Goal: Task Accomplishment & Management: Manage account settings

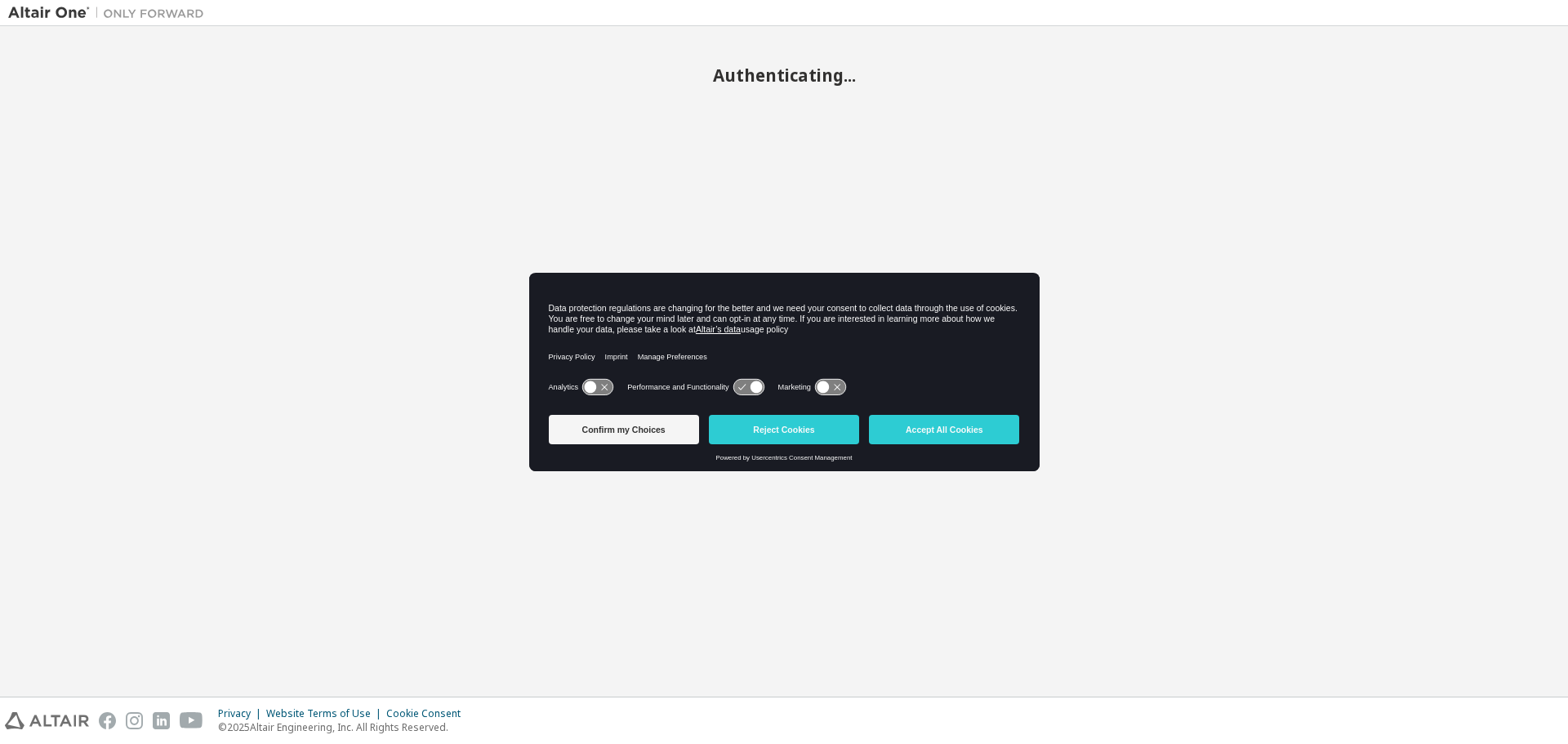
click at [801, 435] on button "Reject Cookies" at bounding box center [784, 429] width 151 height 30
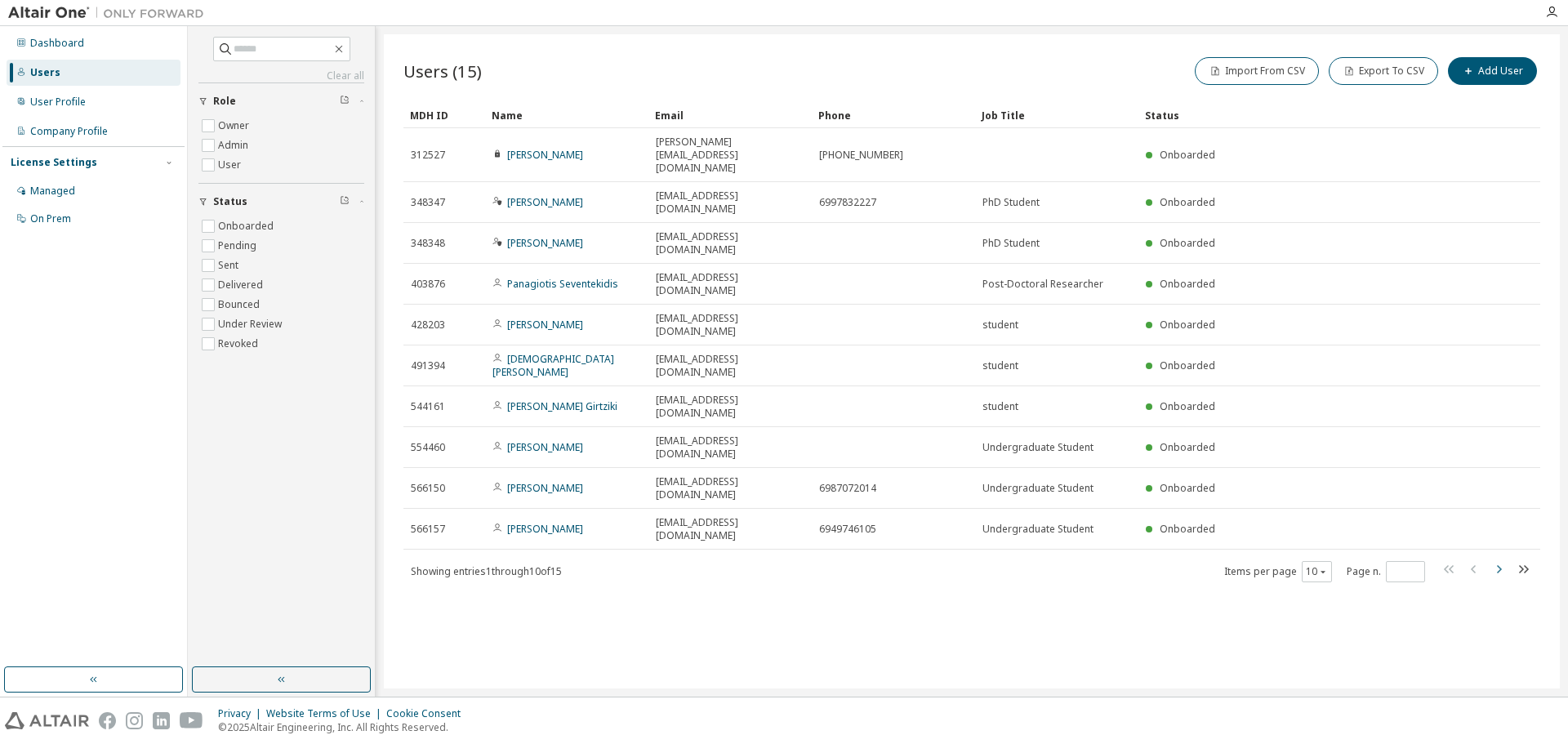
click at [1494, 559] on icon "button" at bounding box center [1498, 569] width 19 height 19
type input "*"
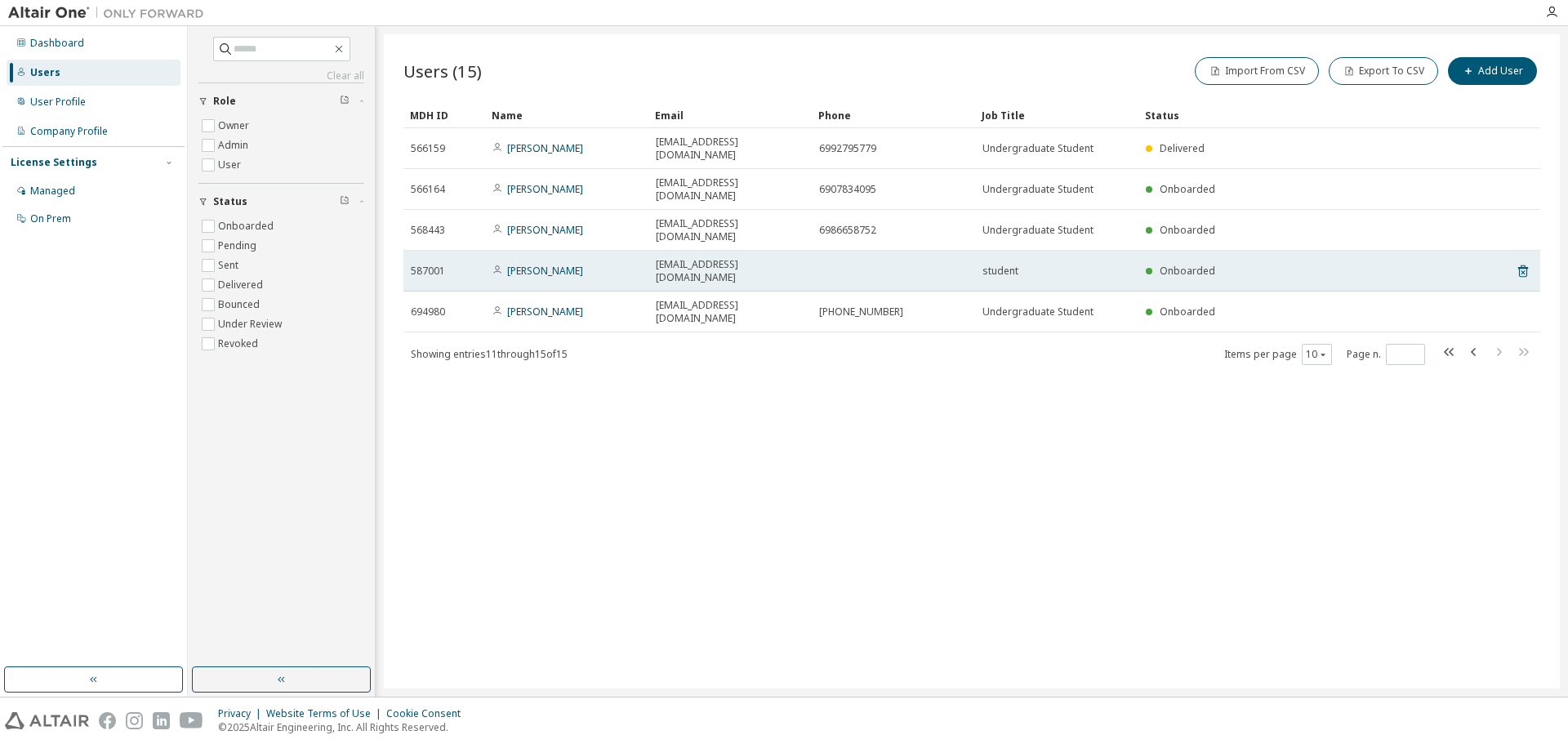
click at [722, 258] on span "[EMAIL_ADDRESS][DOMAIN_NAME]" at bounding box center [730, 271] width 149 height 26
click at [535, 264] on link "[PERSON_NAME]" at bounding box center [545, 271] width 76 height 14
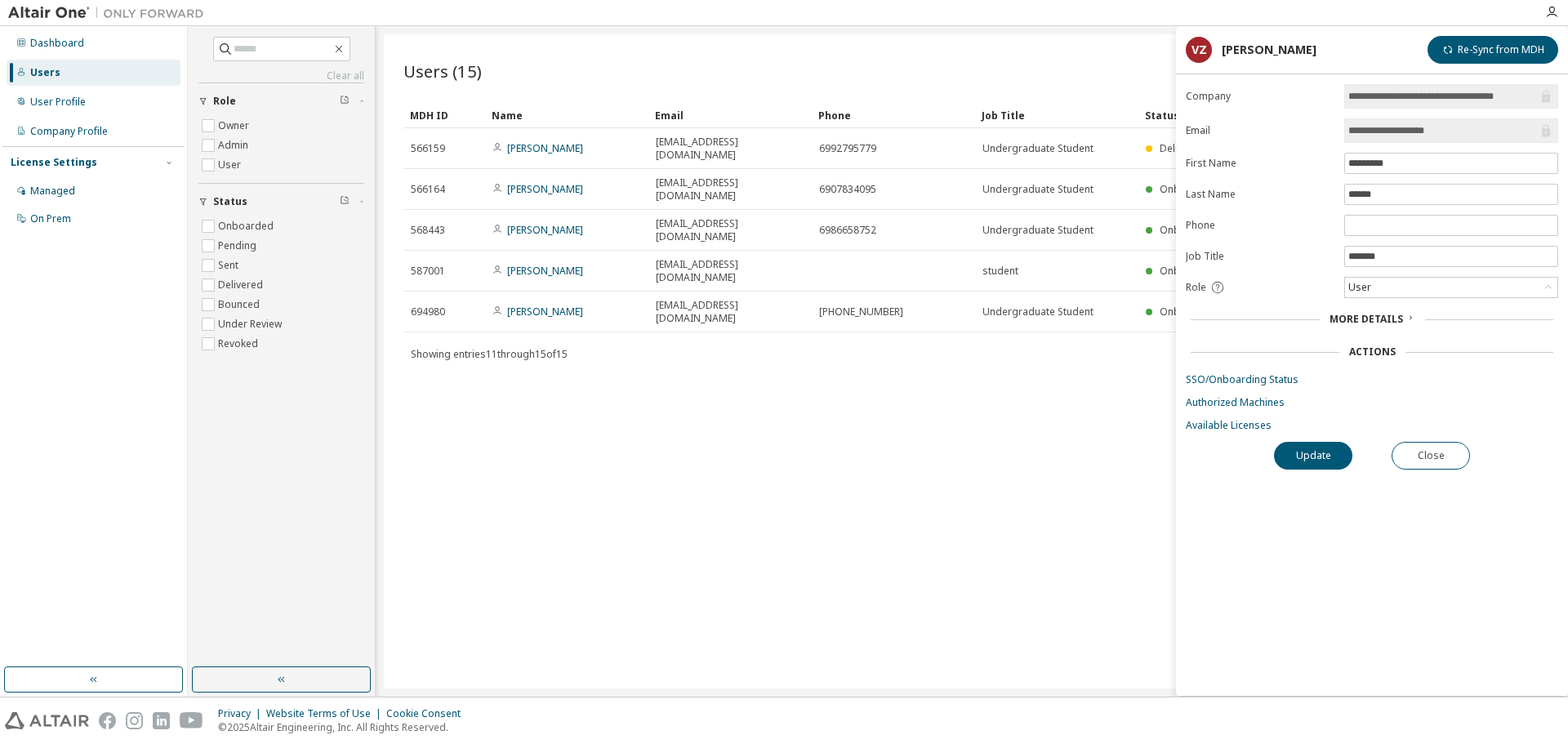
click at [1368, 321] on span "More Details" at bounding box center [1366, 319] width 74 height 14
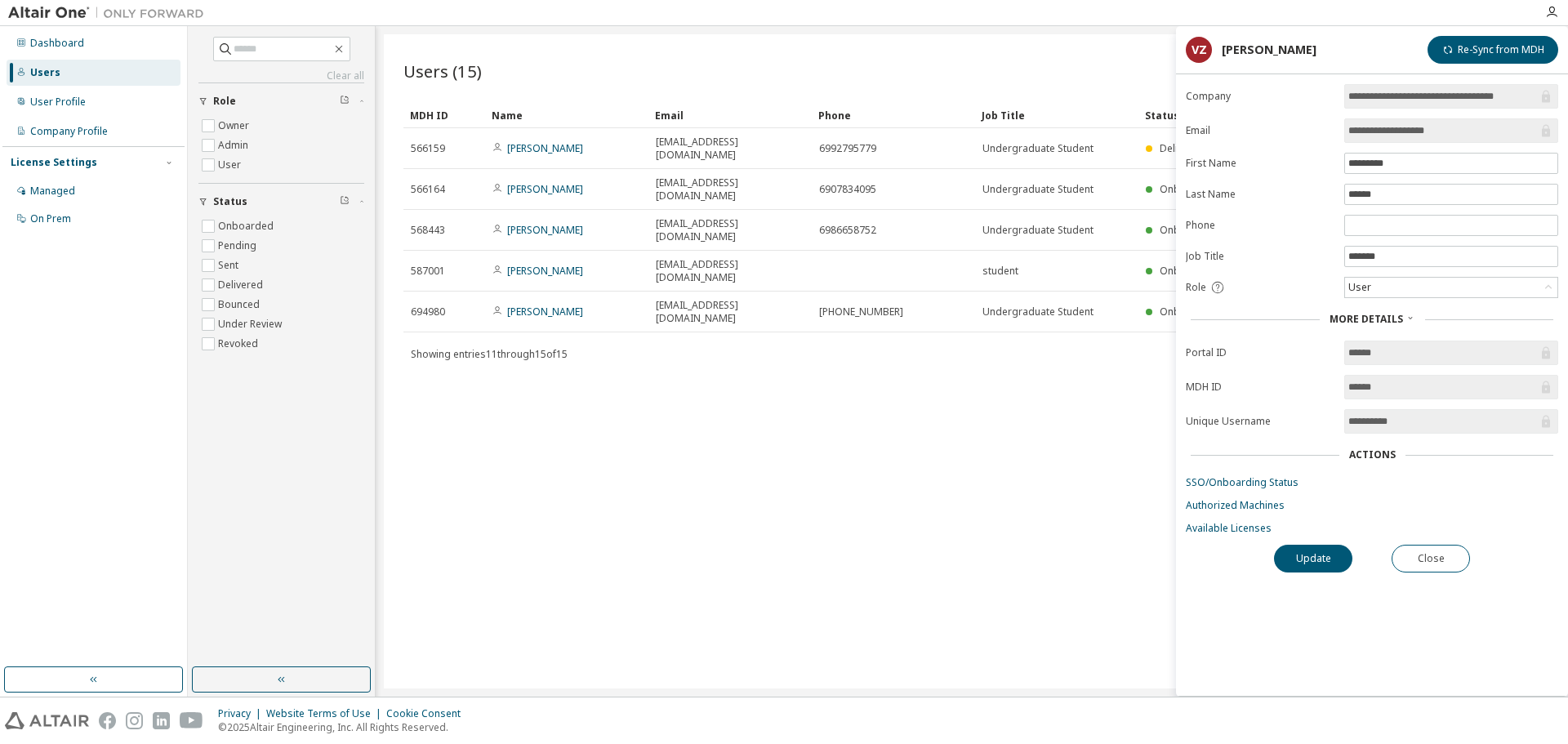
click at [1370, 456] on div "Actions" at bounding box center [1372, 455] width 47 height 13
click at [1258, 484] on link "SSO/Onboarding Status" at bounding box center [1372, 482] width 372 height 13
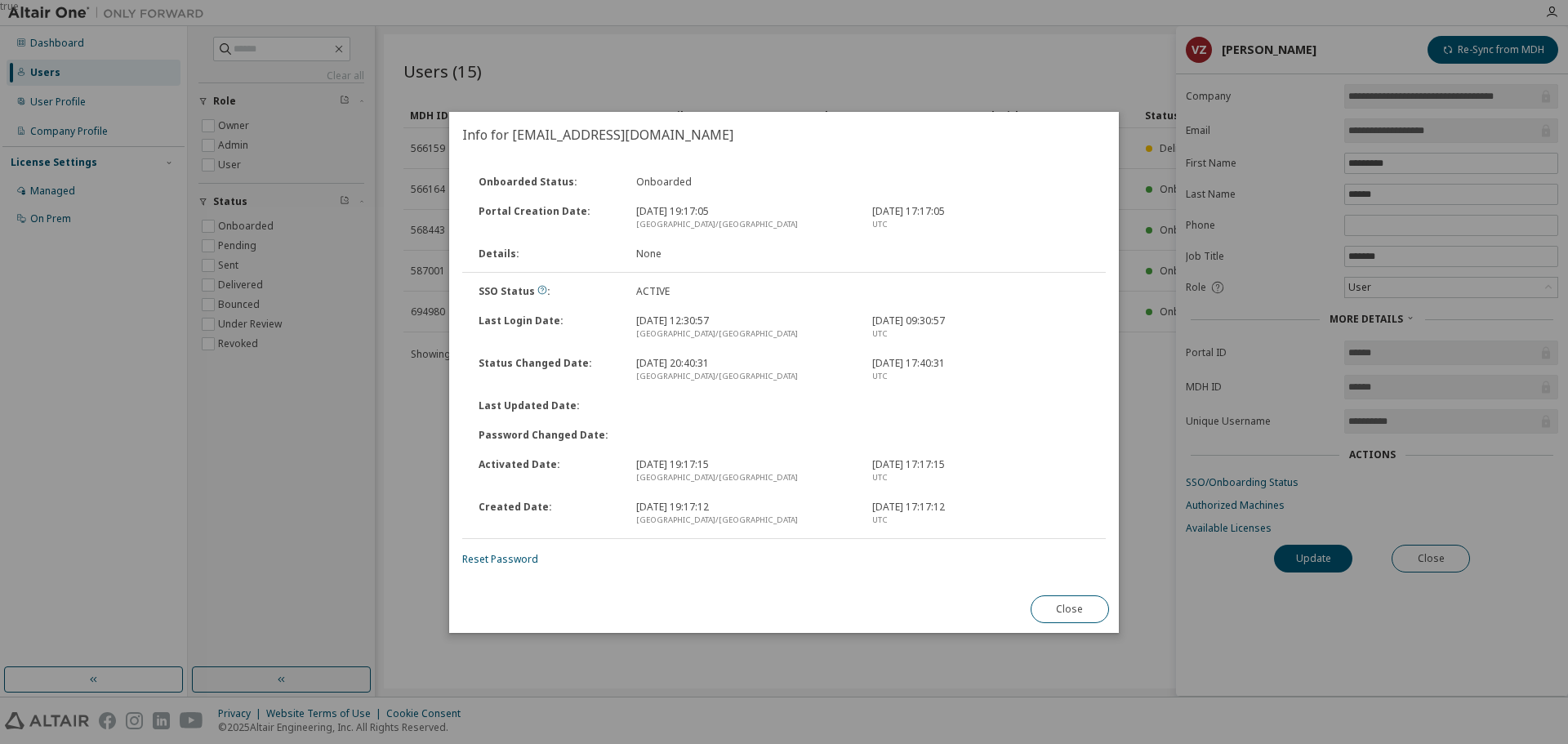
click at [989, 92] on div "true" at bounding box center [784, 372] width 1568 height 744
